Goal: Find specific page/section: Find specific page/section

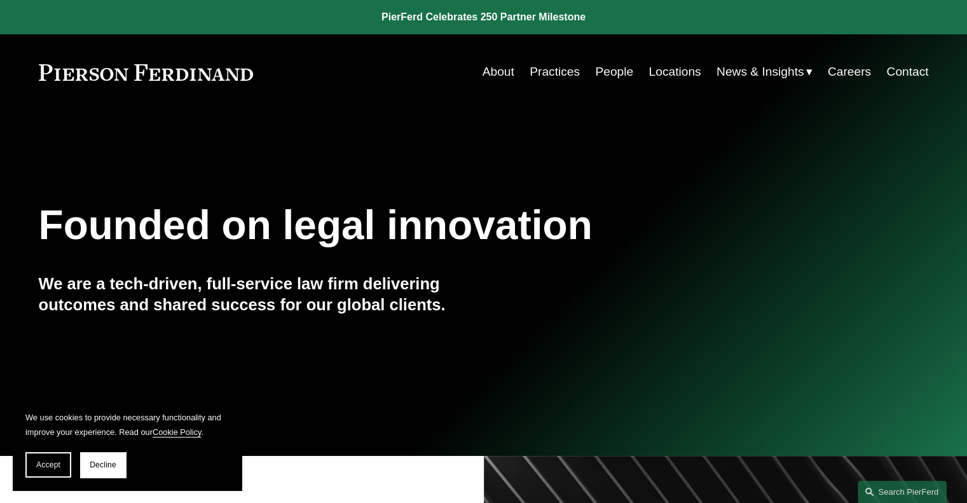
click at [557, 69] on link "Practices" at bounding box center [554, 72] width 50 height 24
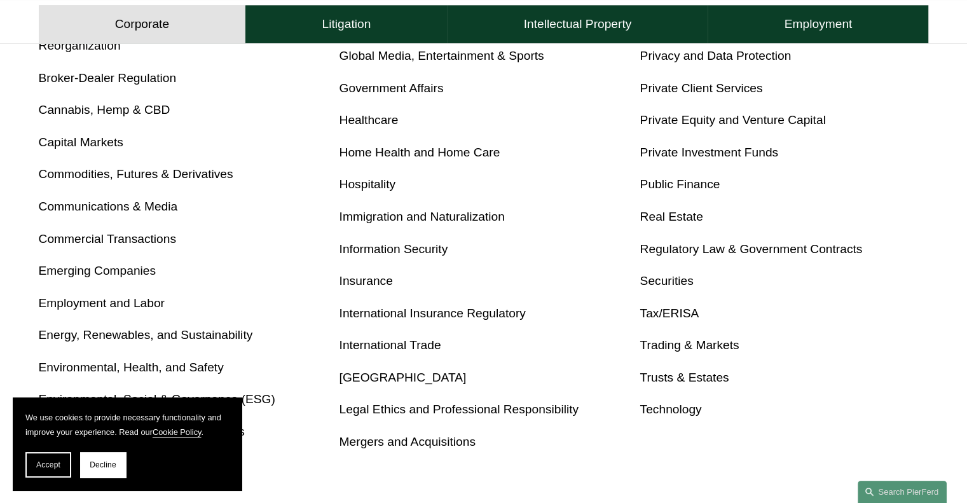
scroll to position [620, 0]
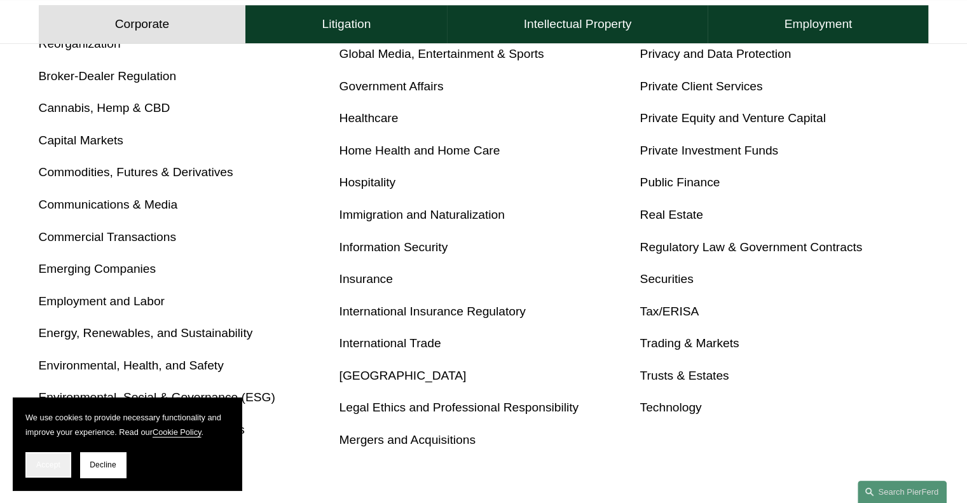
click at [43, 459] on button "Accept" at bounding box center [48, 464] width 46 height 25
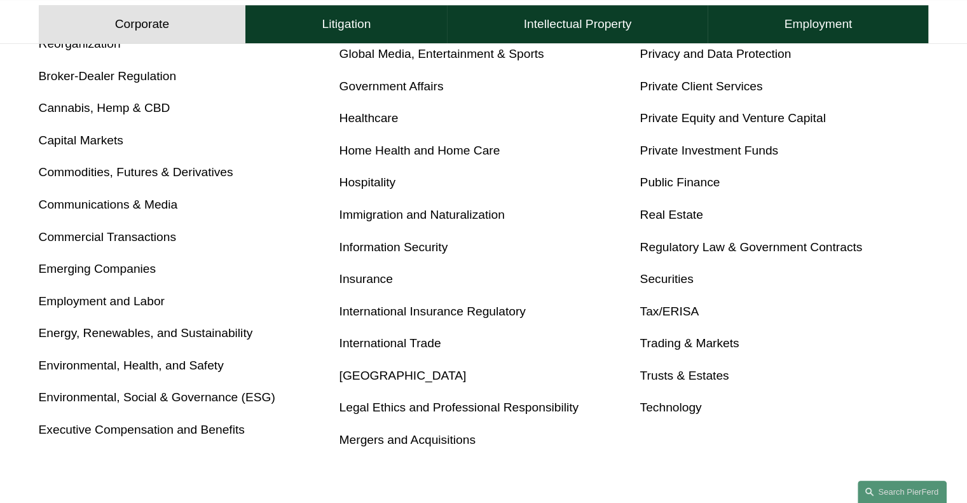
click at [671, 221] on link "Real Estate" at bounding box center [670, 214] width 63 height 13
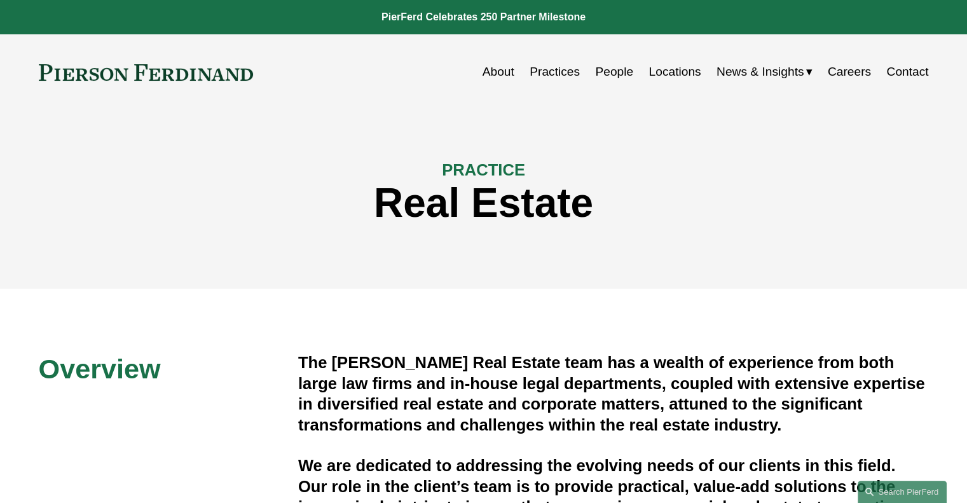
click at [679, 71] on link "Locations" at bounding box center [674, 72] width 52 height 24
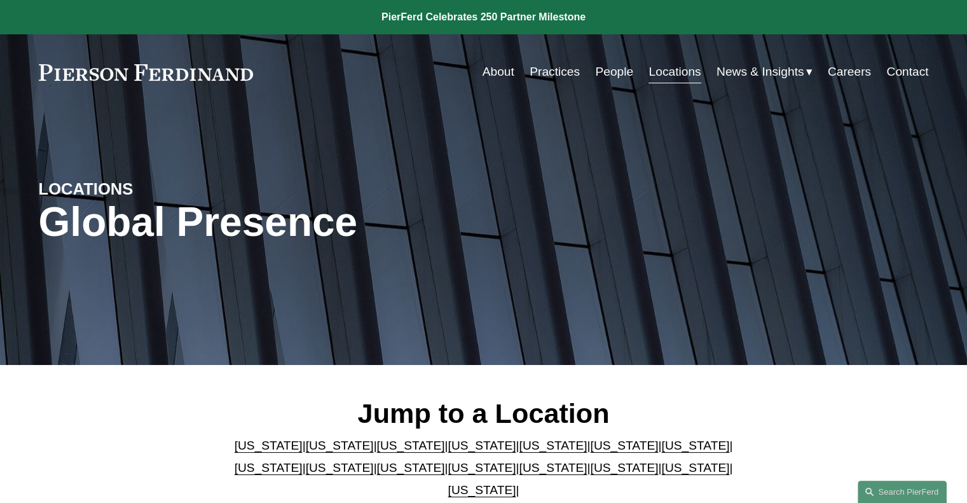
click at [590, 452] on link "Georgia" at bounding box center [624, 445] width 68 height 13
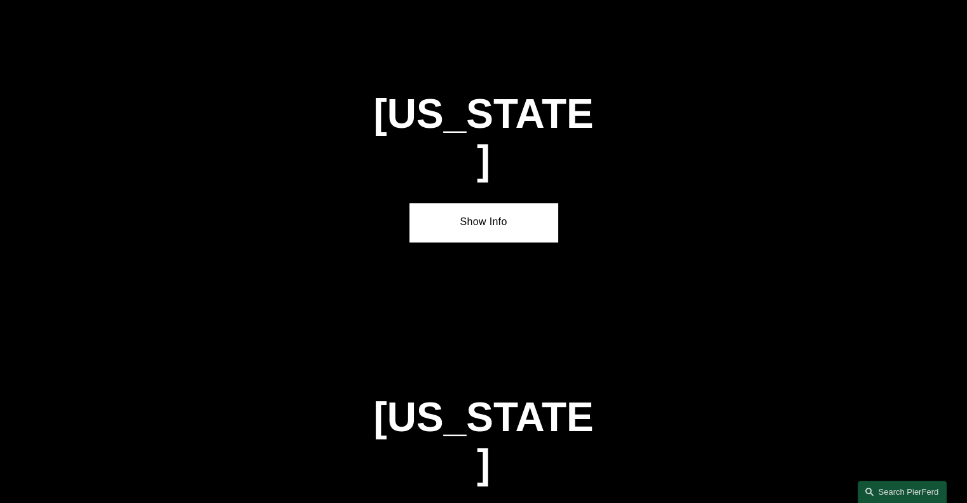
scroll to position [1884, 0]
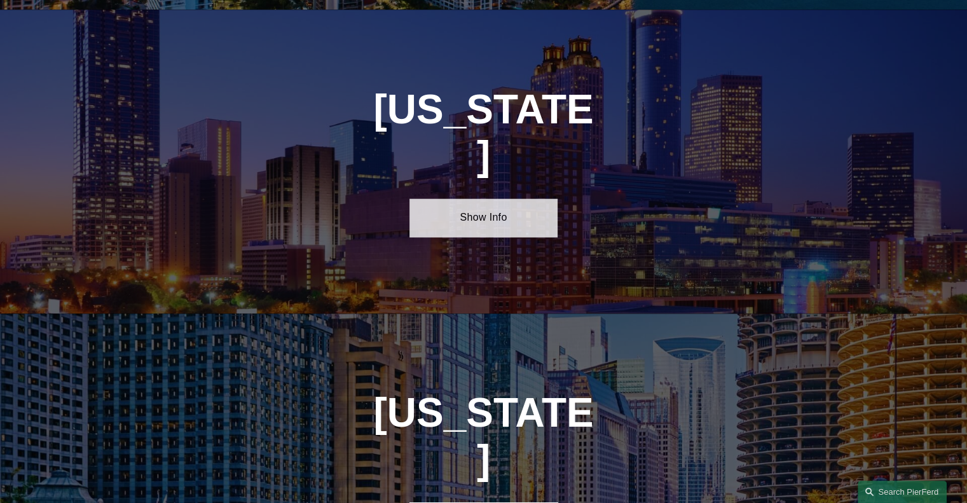
click at [489, 198] on link "Show Info" at bounding box center [483, 217] width 148 height 38
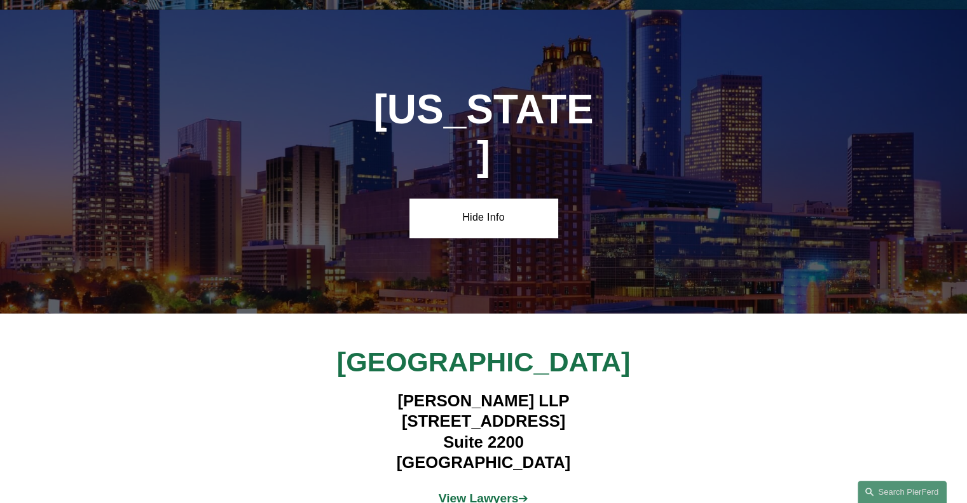
click at [503, 491] on strong "View Lawyers" at bounding box center [479, 497] width 80 height 13
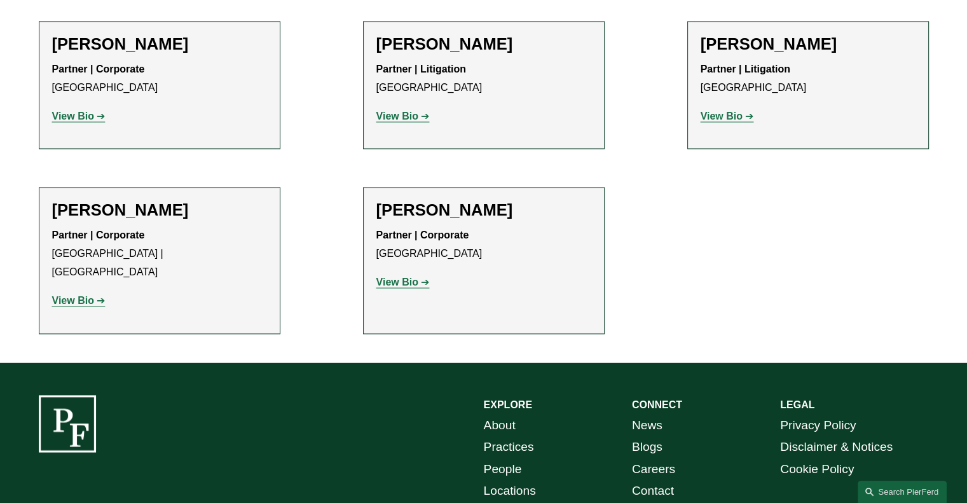
scroll to position [2090, 0]
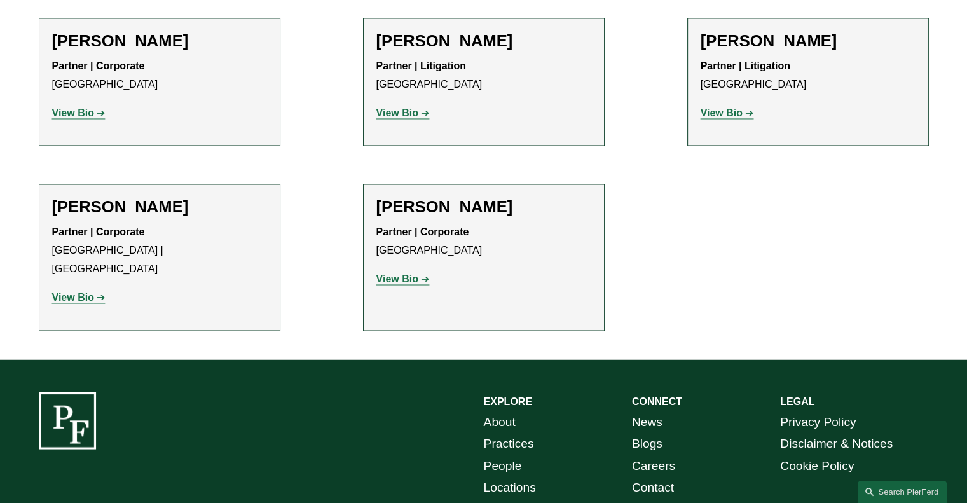
click at [501, 432] on link "Practices" at bounding box center [509, 443] width 50 height 22
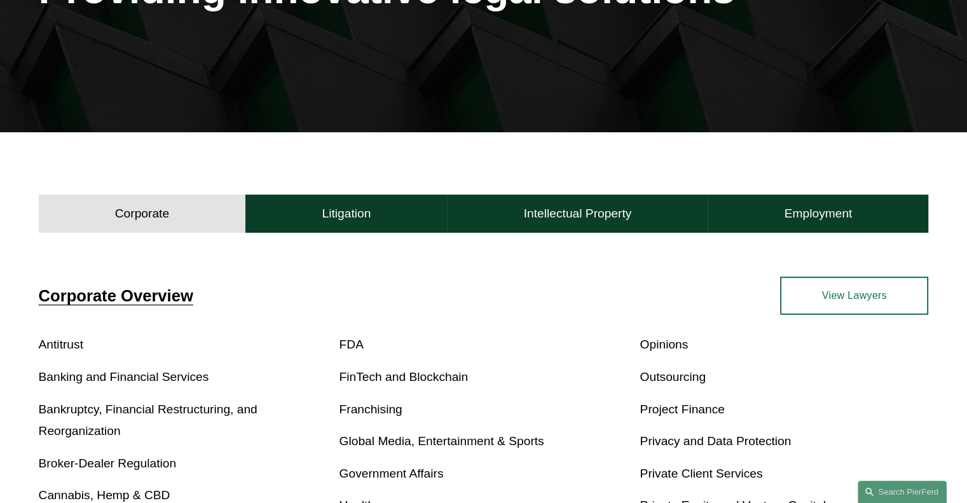
scroll to position [239, 0]
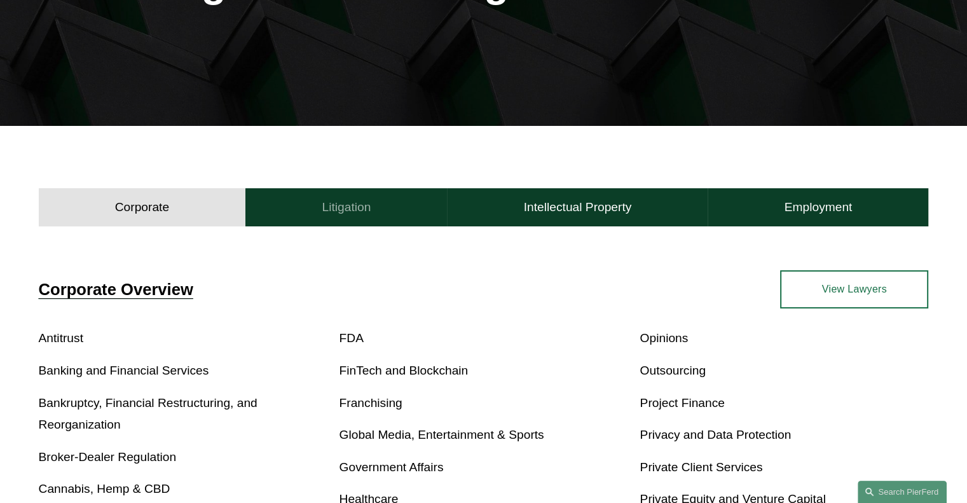
click at [322, 207] on h4 "Litigation" at bounding box center [346, 207] width 49 height 15
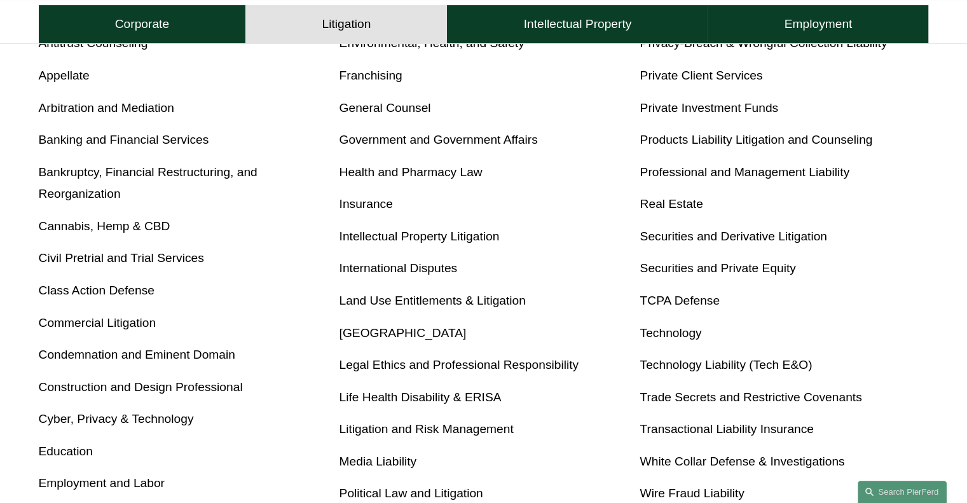
scroll to position [534, 0]
click at [672, 205] on link "Real Estate" at bounding box center [670, 203] width 63 height 13
